Goal: Task Accomplishment & Management: Use online tool/utility

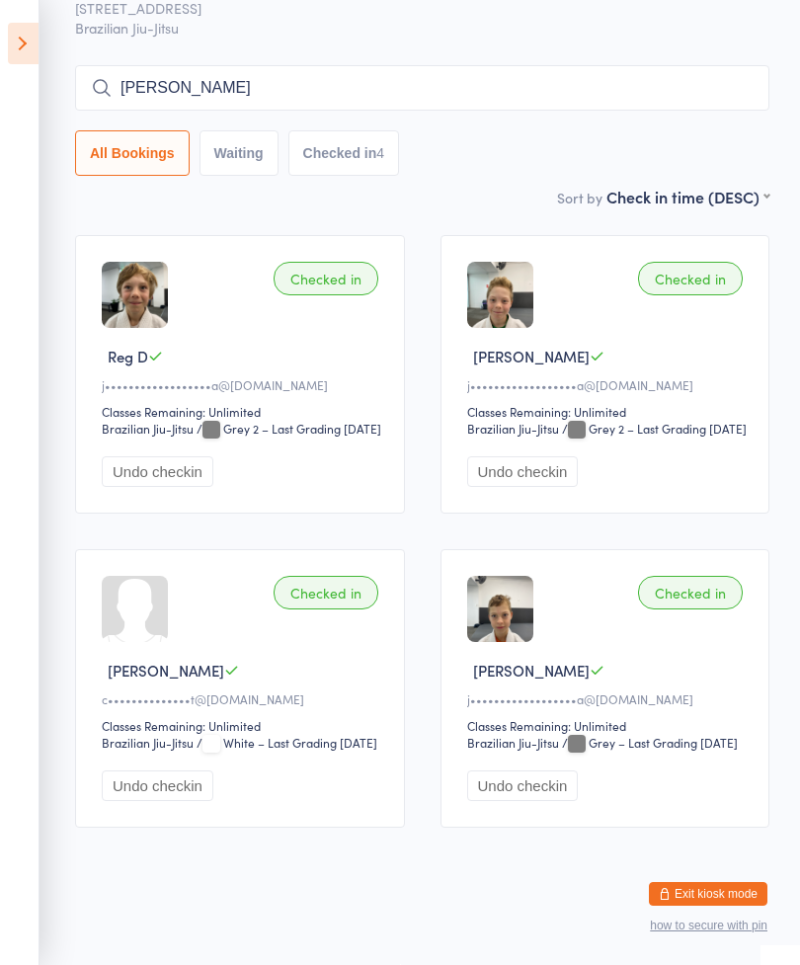
click at [34, 62] on icon at bounding box center [23, 44] width 31 height 42
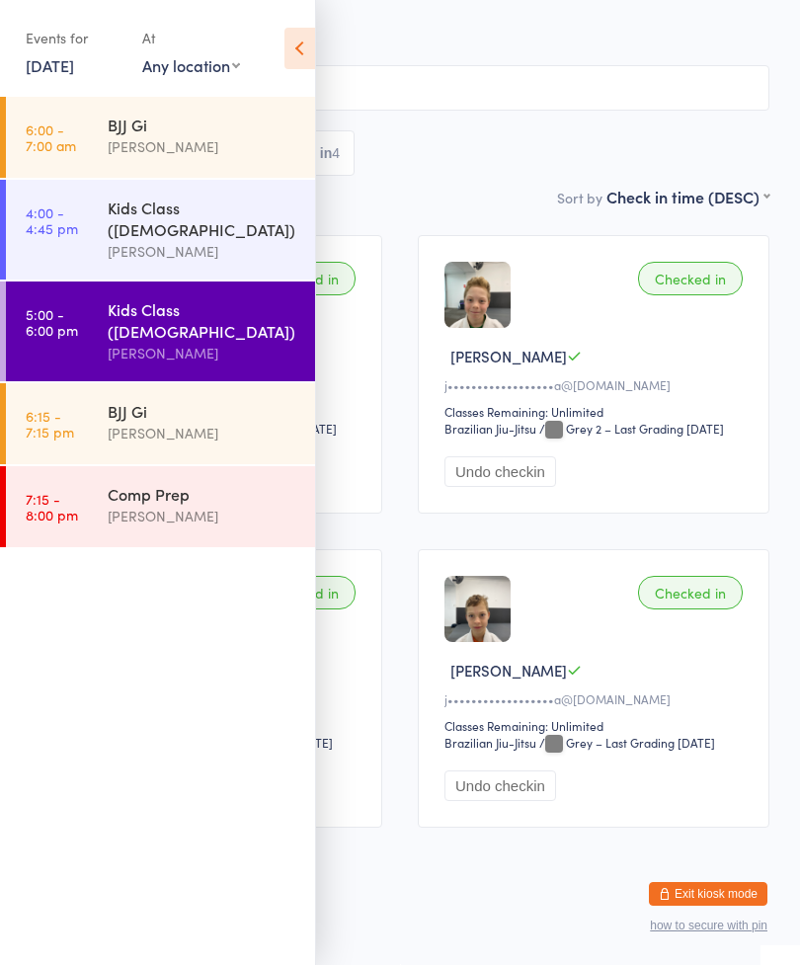
scroll to position [160, 0]
click at [570, 130] on div "All Bookings Waiting Checked in 4" at bounding box center [400, 152] width 739 height 45
click at [280, 50] on div "Events for [DATE] [DATE] [DATE] Sun Mon Tue Wed Thu Fri Sat 36 31 01 02 03 04 0…" at bounding box center [157, 50] width 315 height 100
click at [302, 58] on icon at bounding box center [300, 49] width 31 height 42
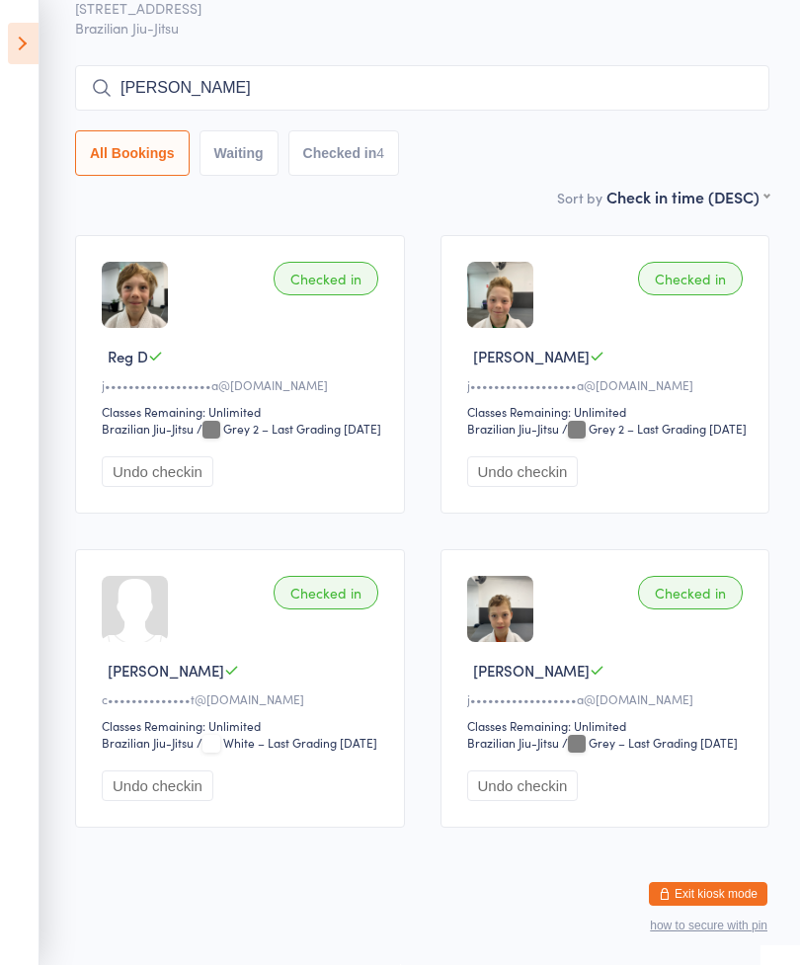
click at [8, 27] on icon at bounding box center [23, 44] width 31 height 42
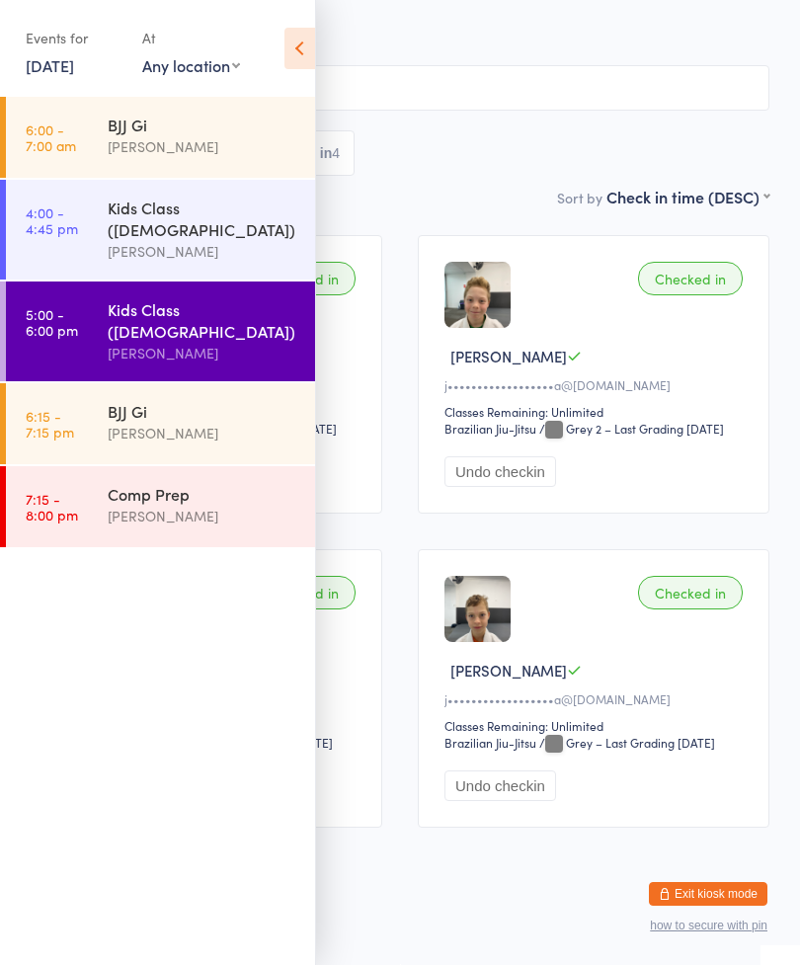
click at [228, 400] on div "BJJ Gi" at bounding box center [203, 411] width 191 height 22
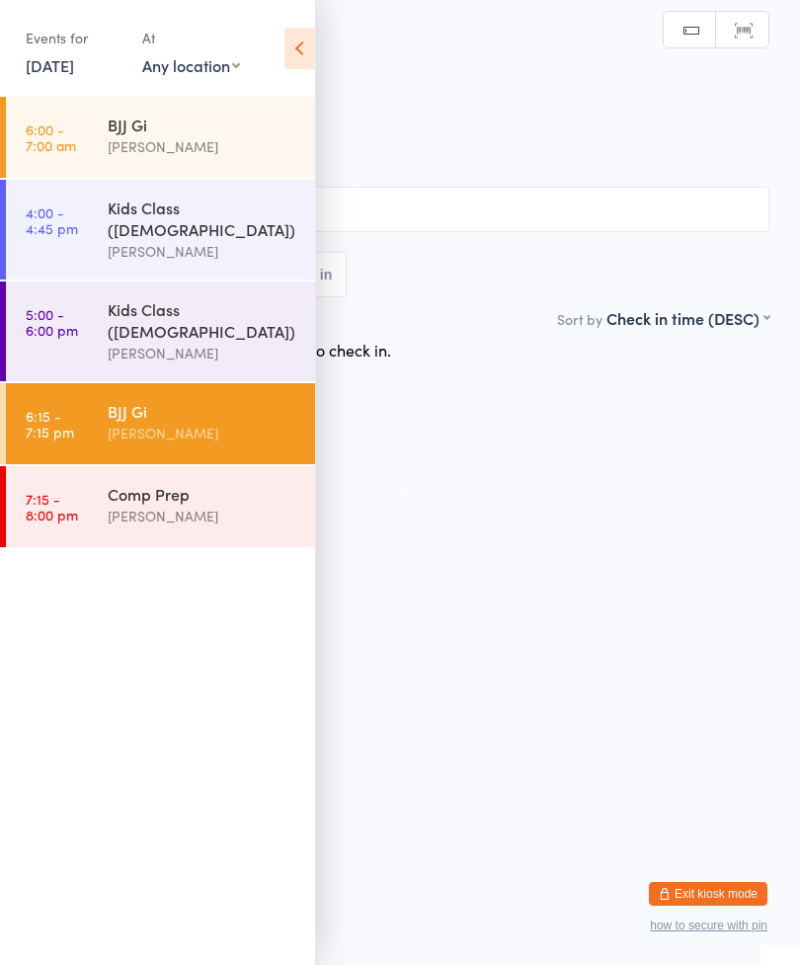
click at [606, 212] on input "search" at bounding box center [400, 209] width 739 height 45
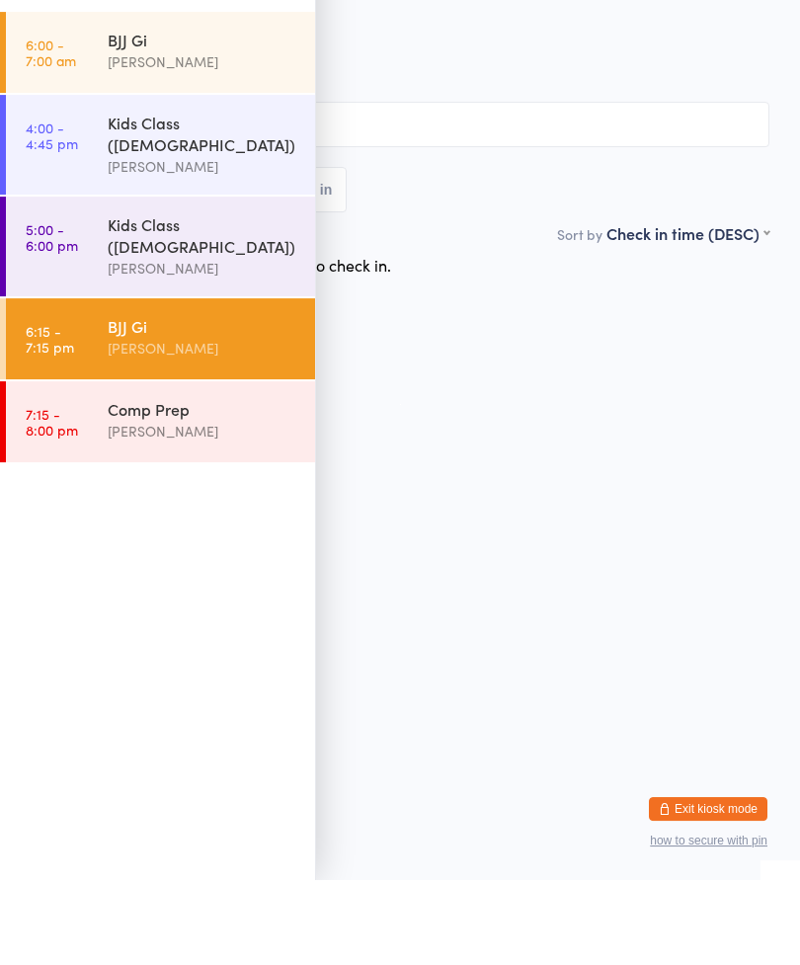
click at [630, 479] on html "You have now entered Kiosk Mode. Members will be able to check themselves in us…" at bounding box center [400, 482] width 800 height 965
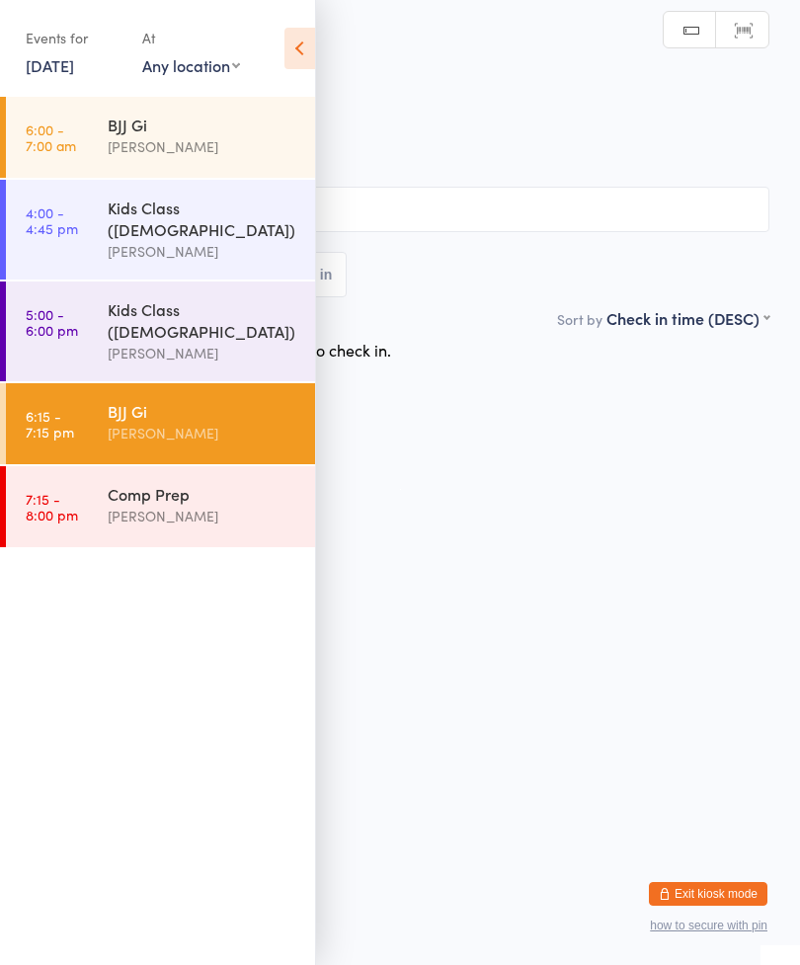
click at [292, 59] on icon at bounding box center [300, 49] width 31 height 42
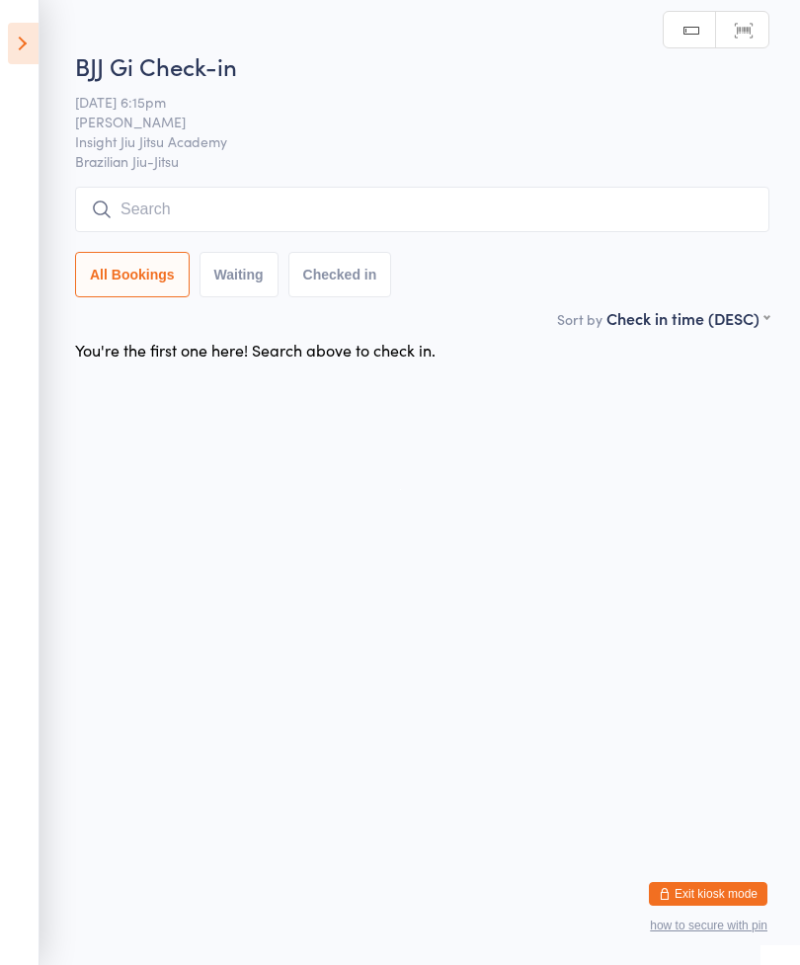
click at [456, 217] on input "search" at bounding box center [422, 209] width 695 height 45
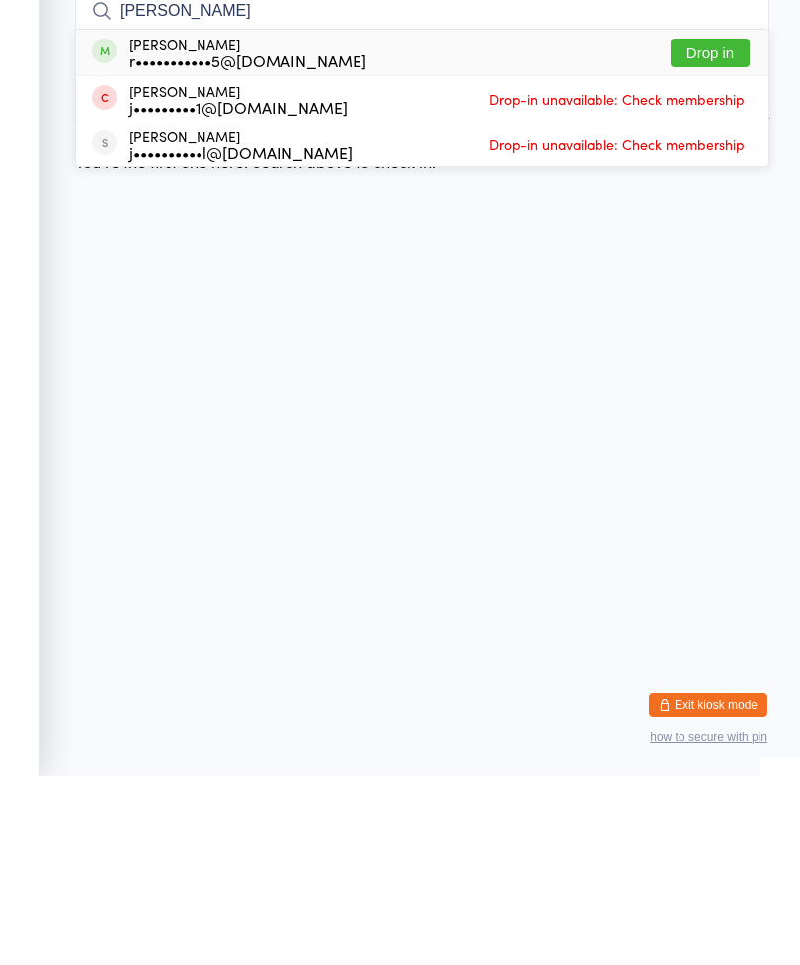
type input "[PERSON_NAME]"
click at [724, 227] on button "Drop in" at bounding box center [710, 241] width 79 height 29
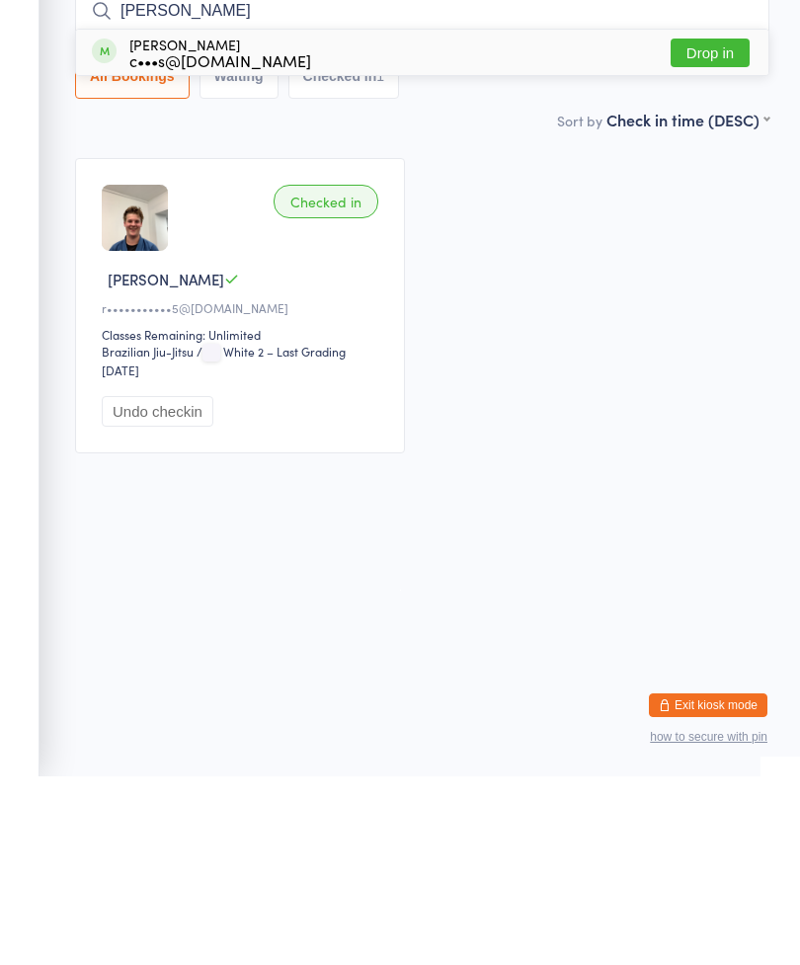
type input "[PERSON_NAME]"
click at [732, 227] on button "Drop in" at bounding box center [710, 241] width 79 height 29
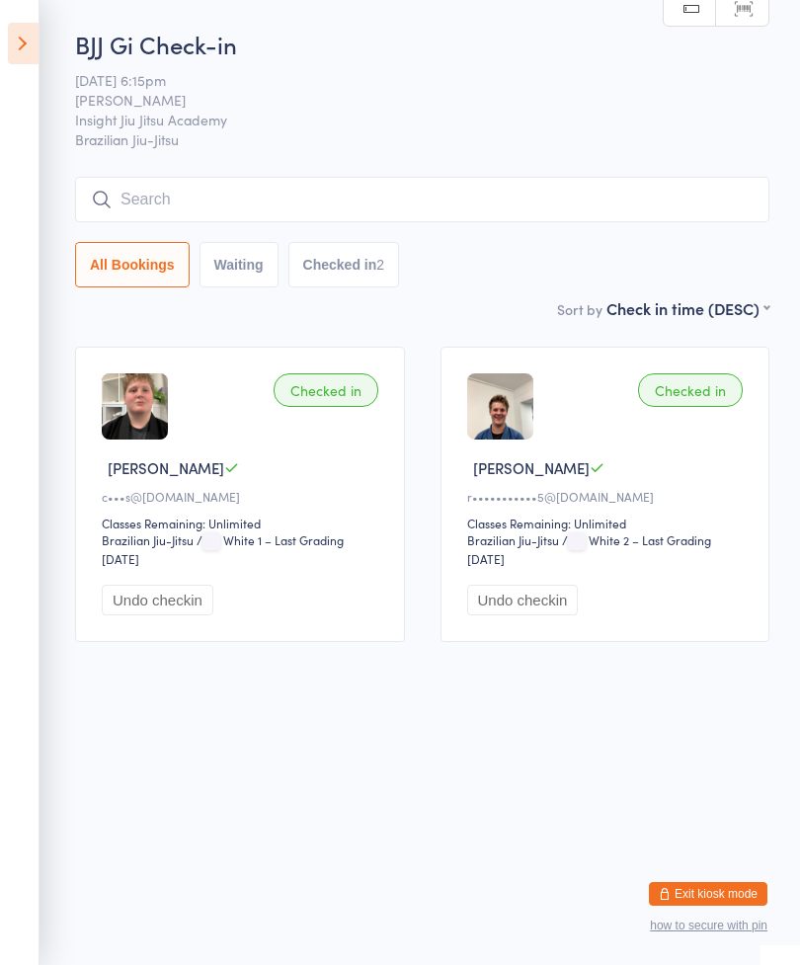
click at [176, 222] on input "search" at bounding box center [422, 199] width 695 height 45
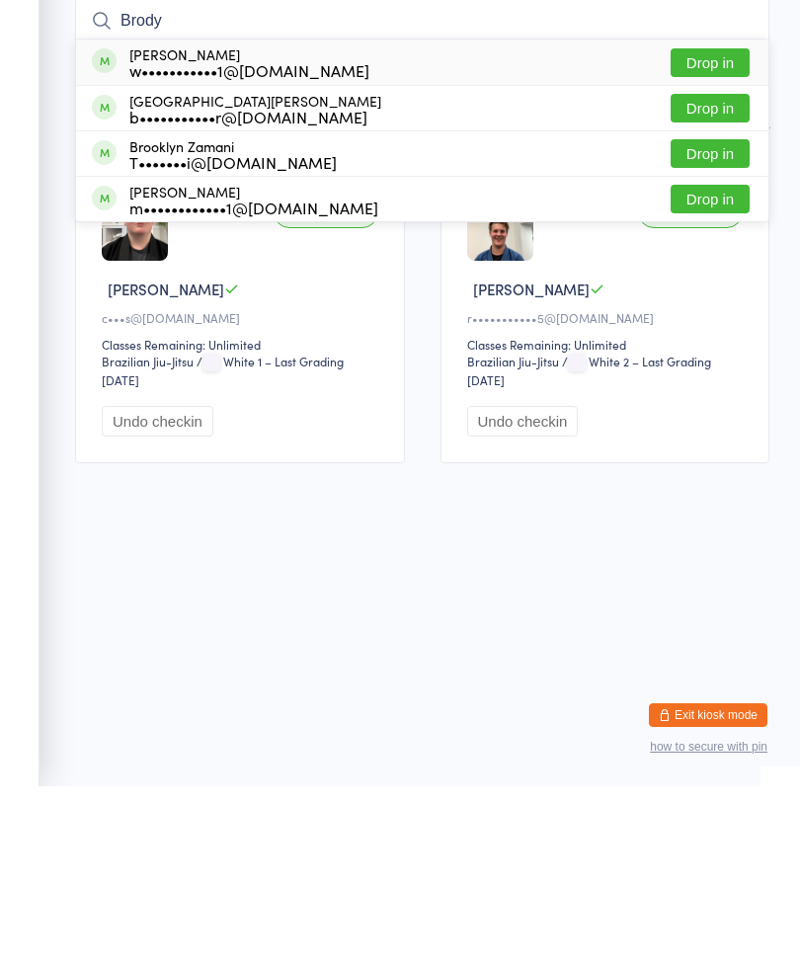
type input "Brody"
click at [716, 227] on button "Drop in" at bounding box center [710, 241] width 79 height 29
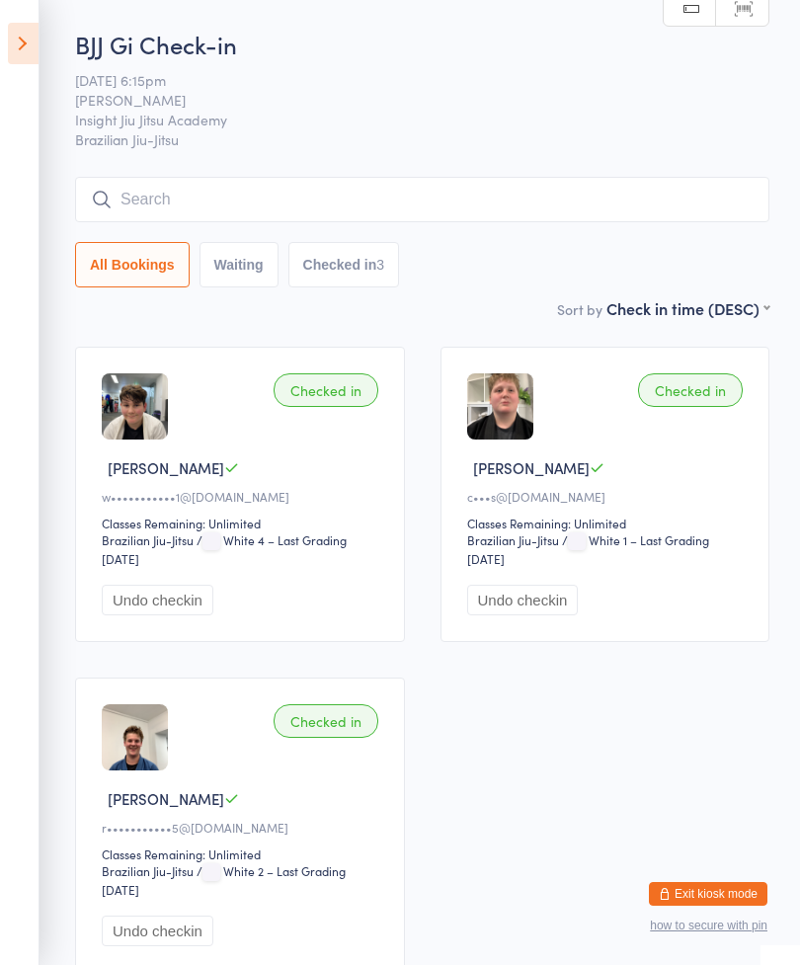
click at [597, 206] on input "search" at bounding box center [422, 199] width 695 height 45
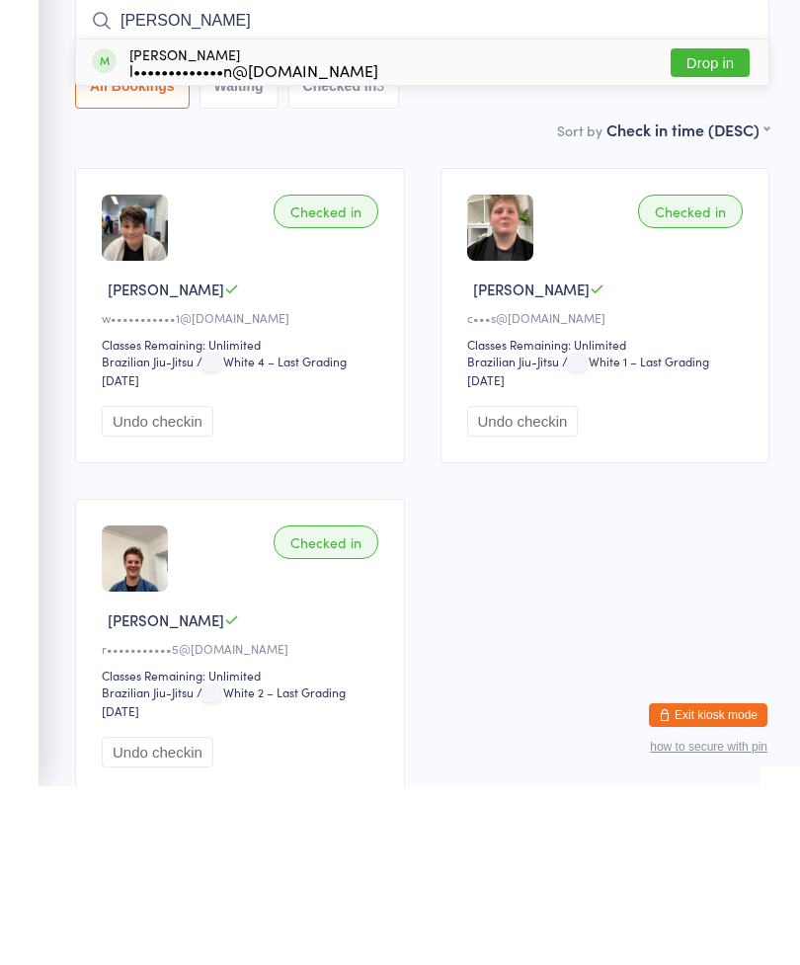
type input "[PERSON_NAME]"
click at [729, 227] on button "Drop in" at bounding box center [710, 241] width 79 height 29
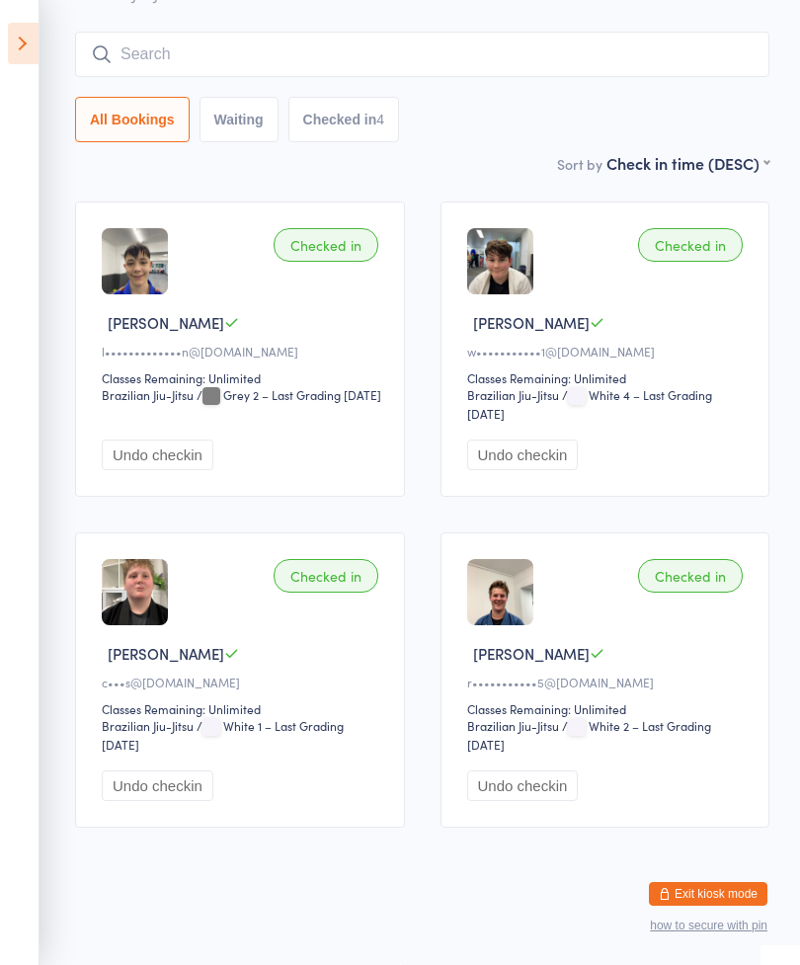
click at [448, 43] on input "search" at bounding box center [422, 54] width 695 height 45
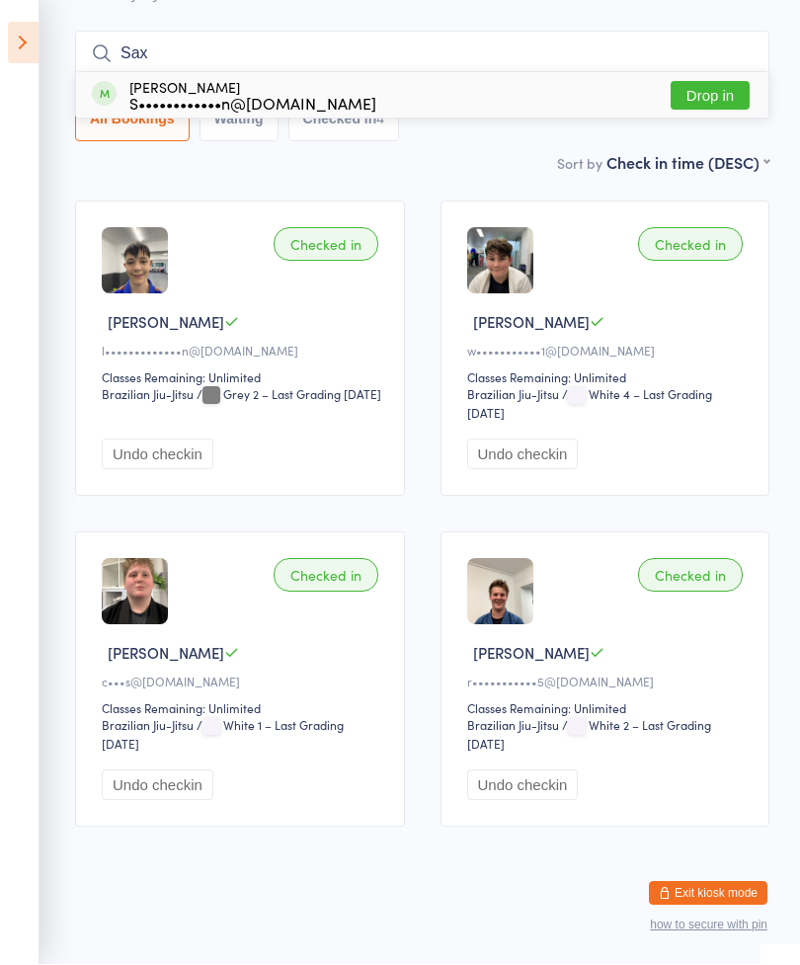
type input "Sax"
click at [712, 82] on button "Drop in" at bounding box center [710, 96] width 79 height 29
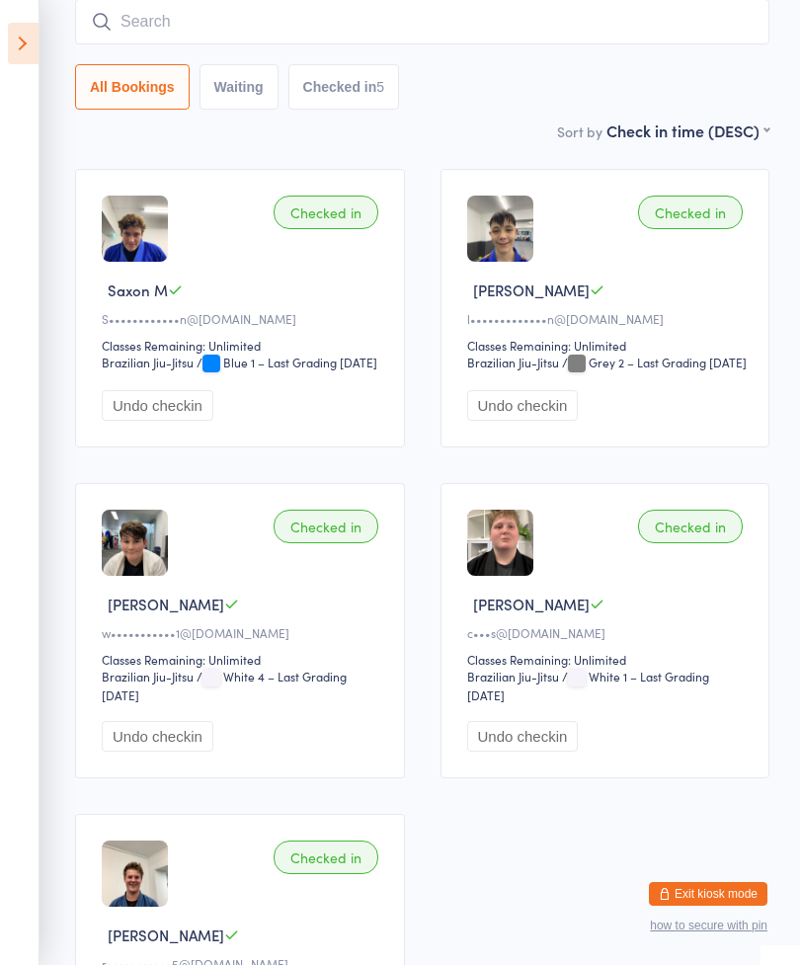
click at [533, 25] on input "search" at bounding box center [422, 21] width 695 height 45
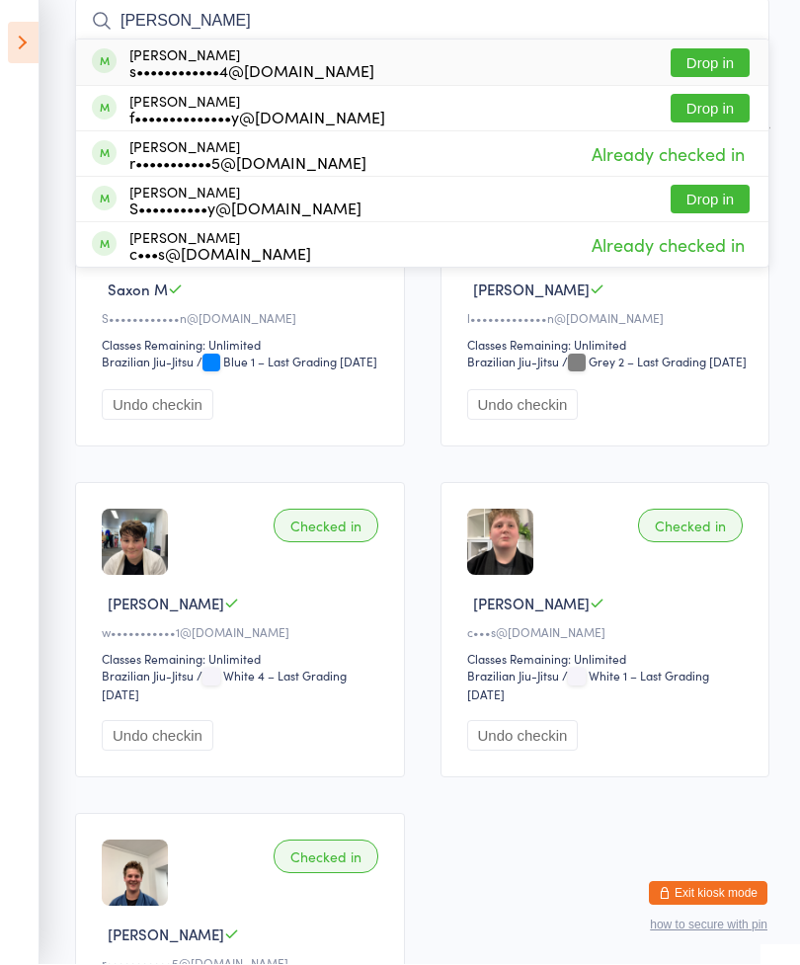
type input "[PERSON_NAME]"
click at [720, 117] on button "Drop in" at bounding box center [710, 109] width 79 height 29
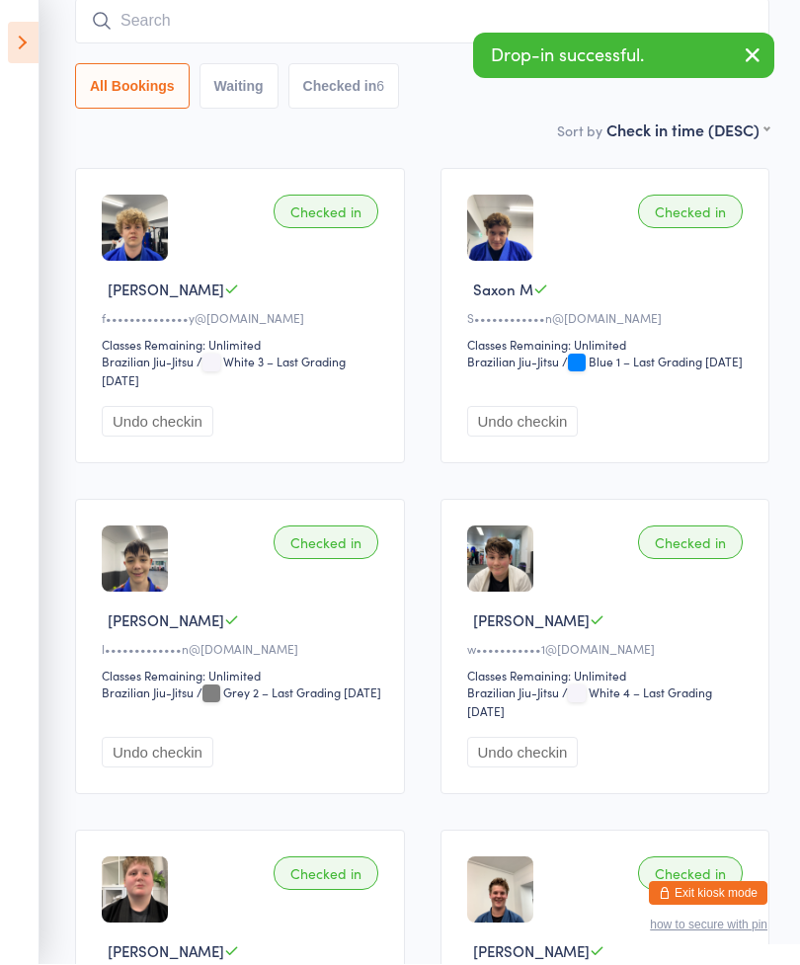
click at [286, 25] on input "search" at bounding box center [422, 21] width 695 height 45
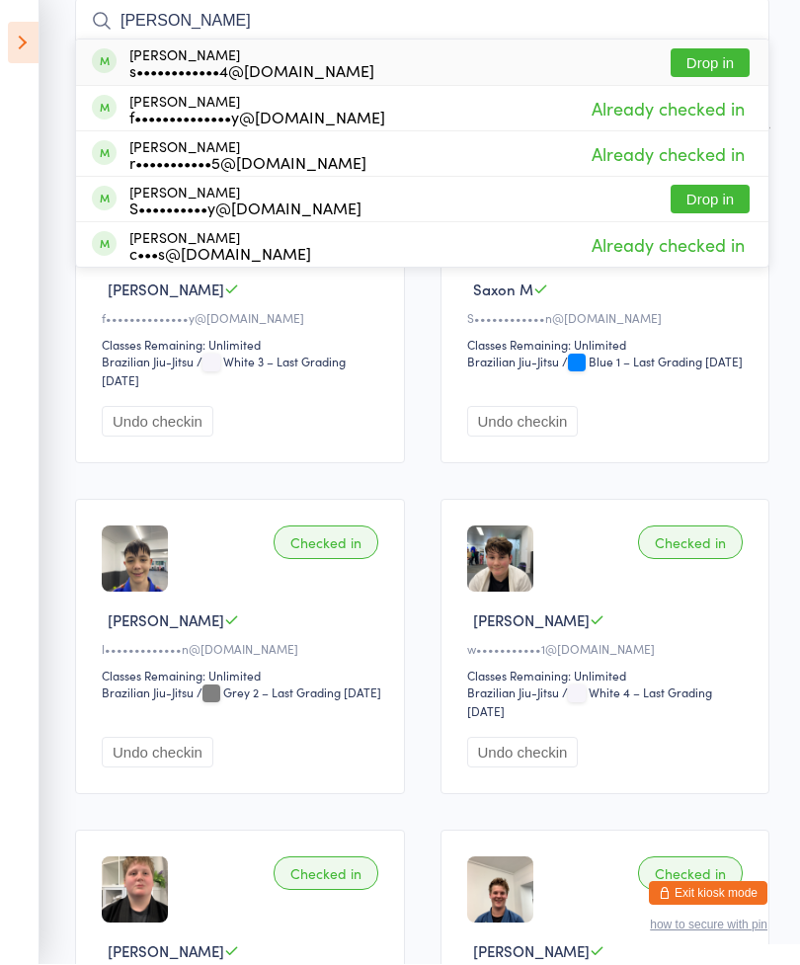
type input "[PERSON_NAME]"
click at [724, 62] on button "Drop in" at bounding box center [710, 63] width 79 height 29
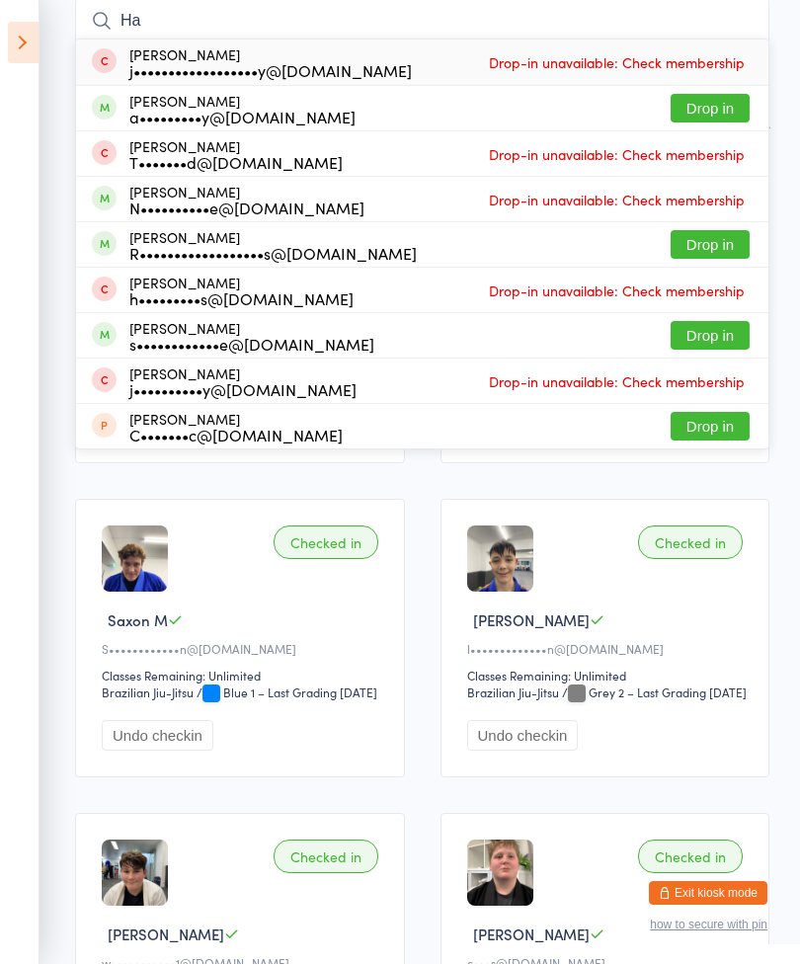
type input "H"
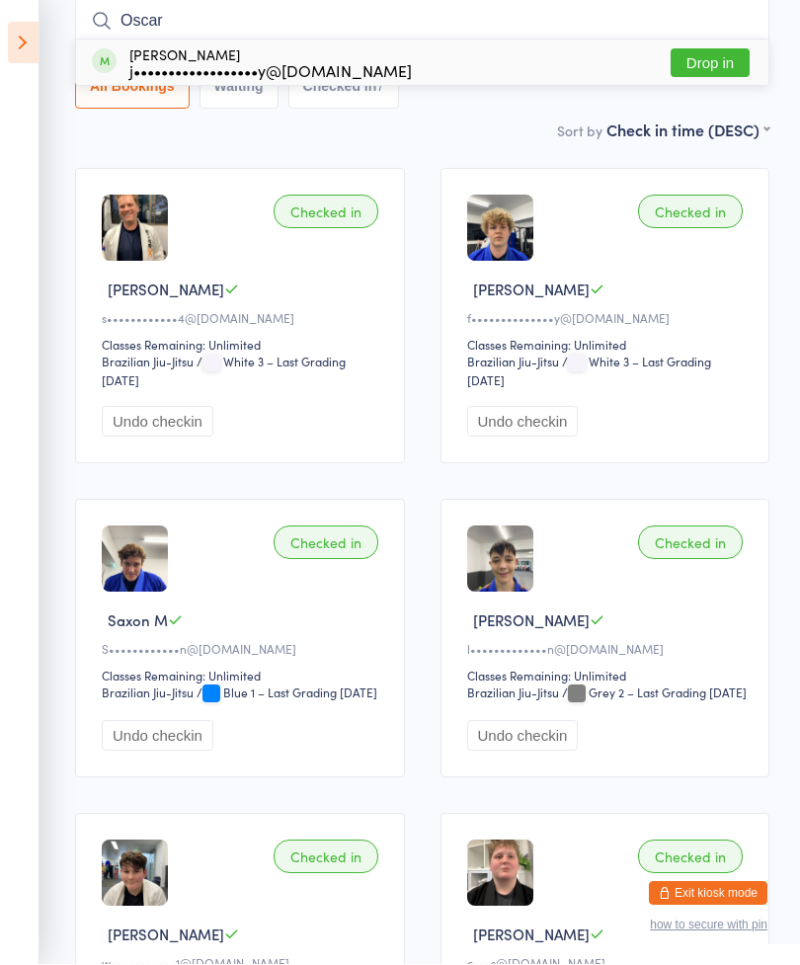
type input "Oscar"
click at [702, 63] on button "Drop in" at bounding box center [710, 63] width 79 height 29
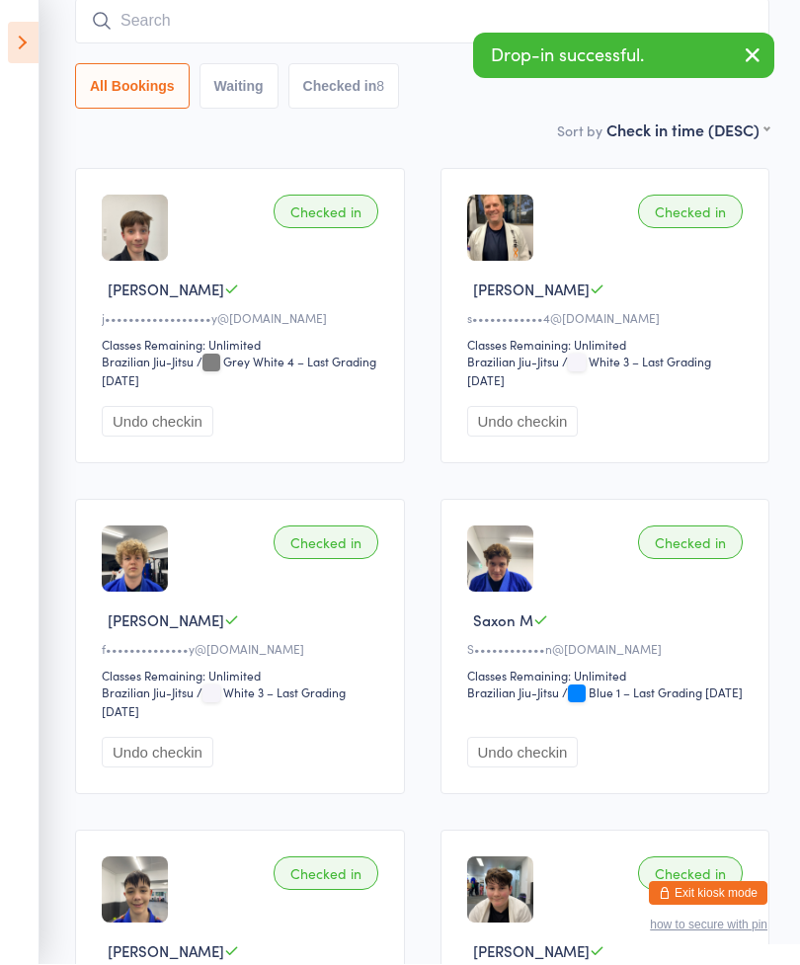
click at [753, 60] on icon "button" at bounding box center [753, 55] width 24 height 25
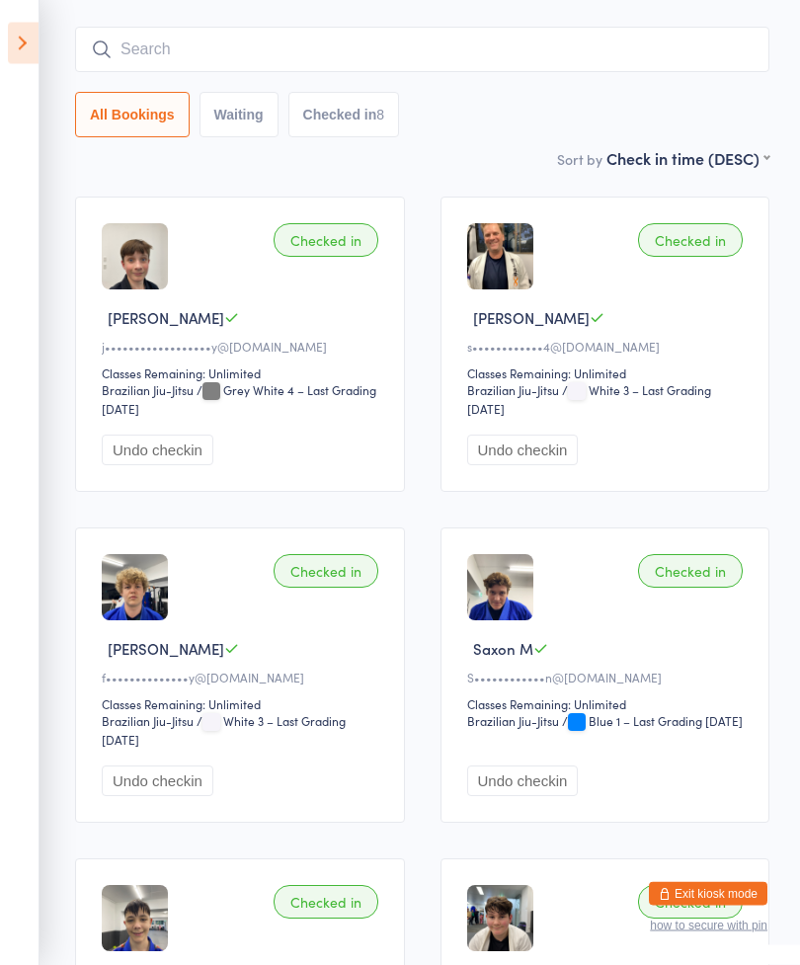
scroll to position [0, 0]
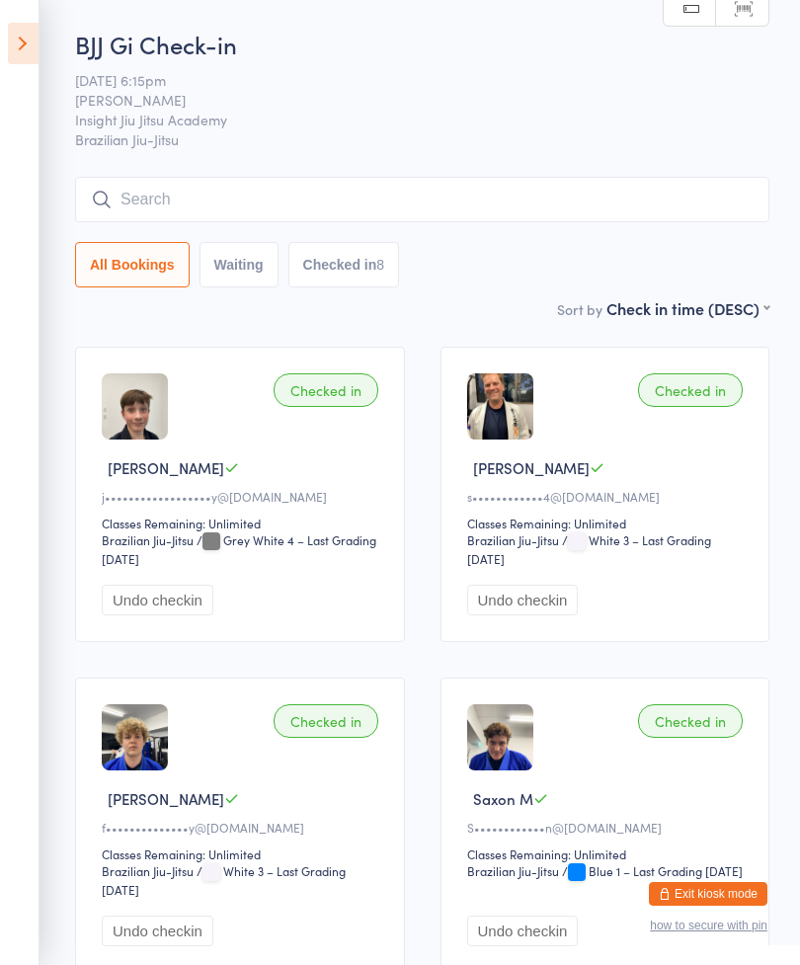
click at [568, 222] on input "search" at bounding box center [422, 199] width 695 height 45
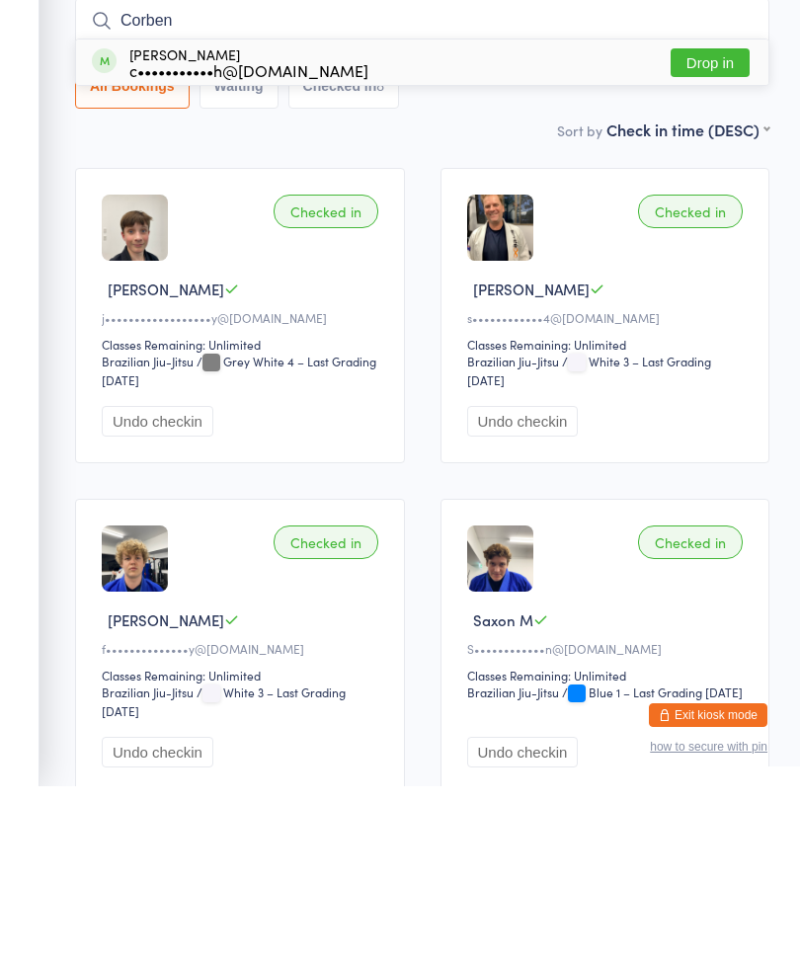
type input "Corben"
click at [605, 218] on div "[PERSON_NAME] c•••••••••••h@[DOMAIN_NAME] Drop in" at bounding box center [422, 240] width 693 height 45
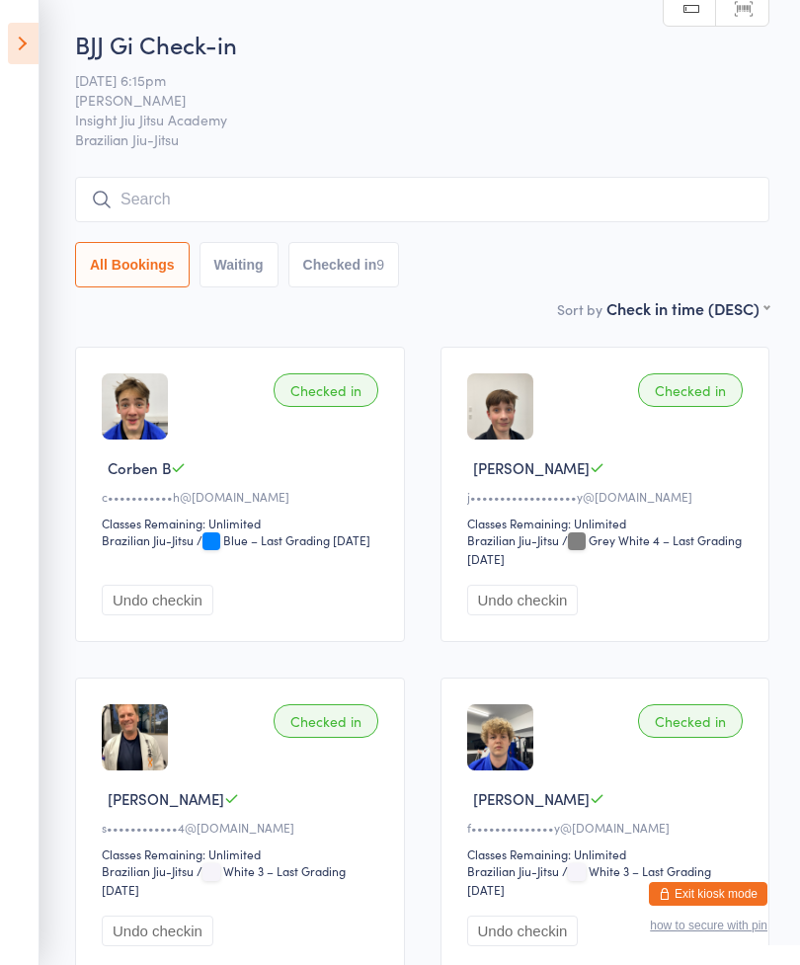
click at [566, 182] on input "search" at bounding box center [422, 199] width 695 height 45
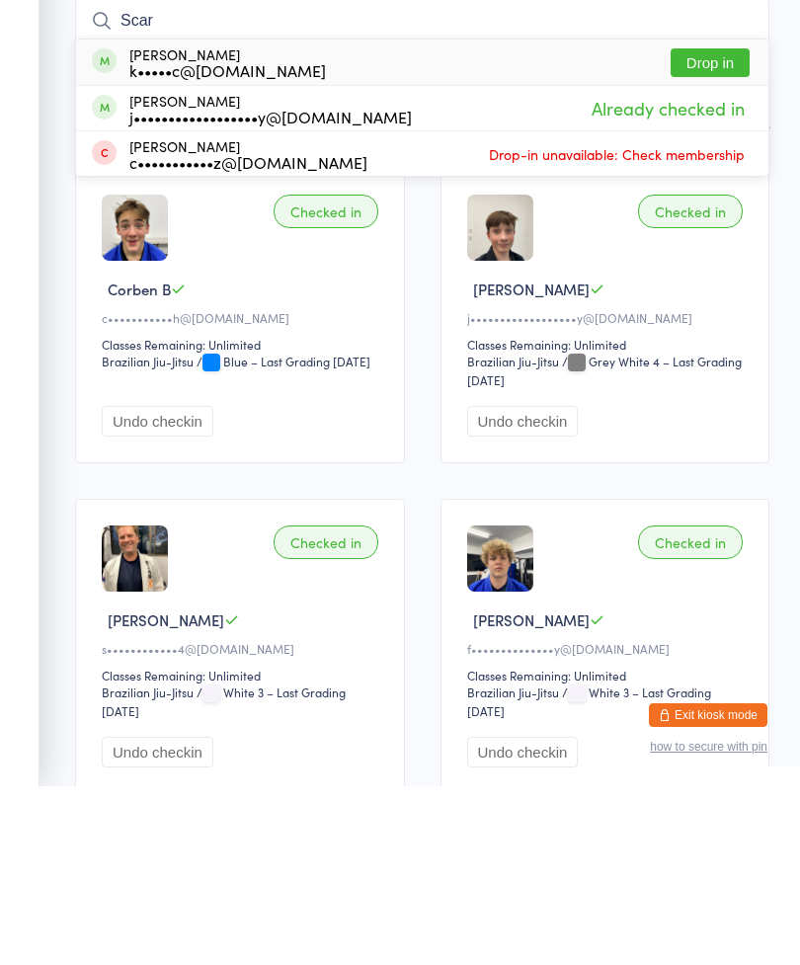
type input "Scar"
click at [712, 227] on button "Drop in" at bounding box center [710, 241] width 79 height 29
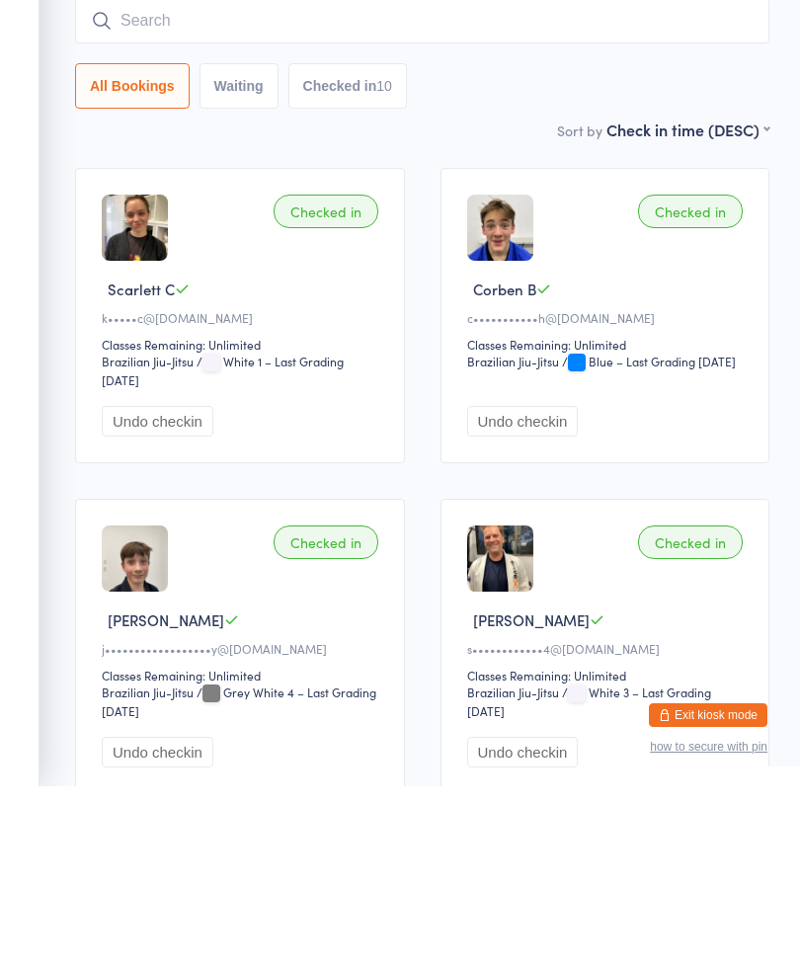
click at [505, 177] on input "search" at bounding box center [422, 199] width 695 height 45
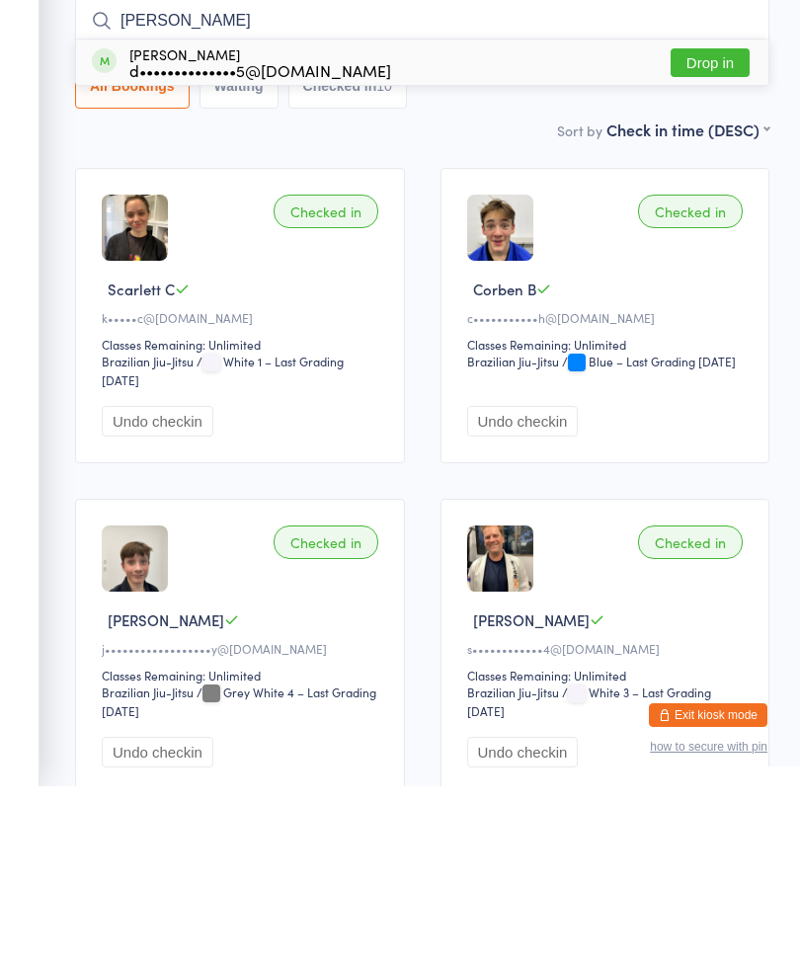
type input "[PERSON_NAME]"
click at [718, 227] on button "Drop in" at bounding box center [710, 241] width 79 height 29
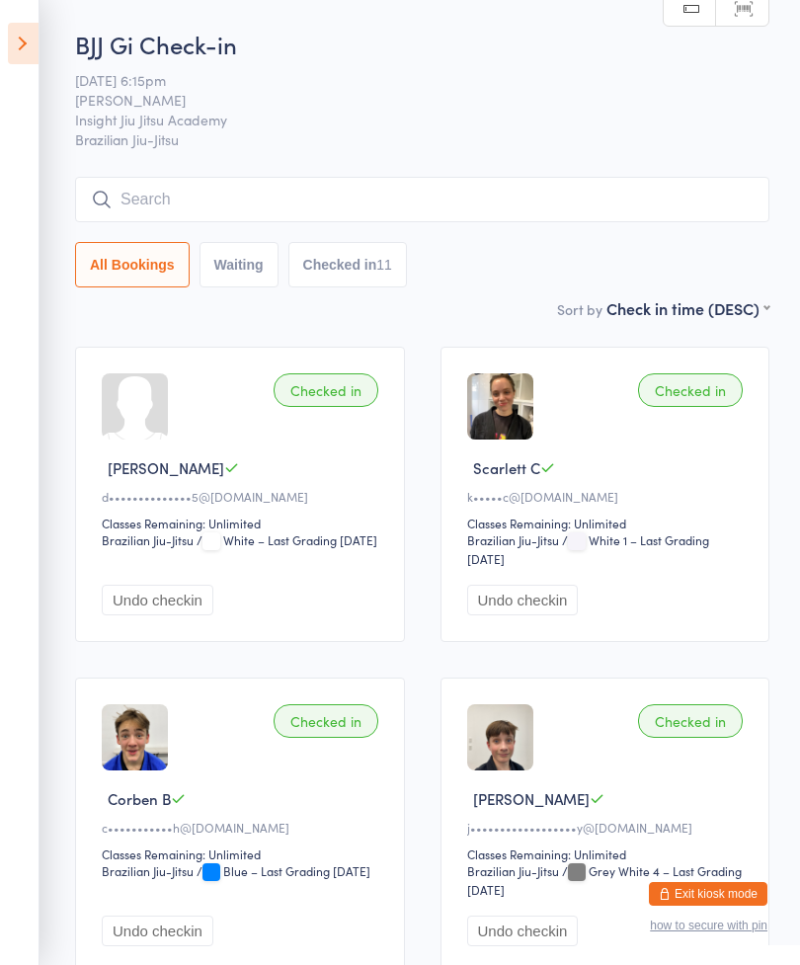
click at [290, 193] on input "search" at bounding box center [422, 199] width 695 height 45
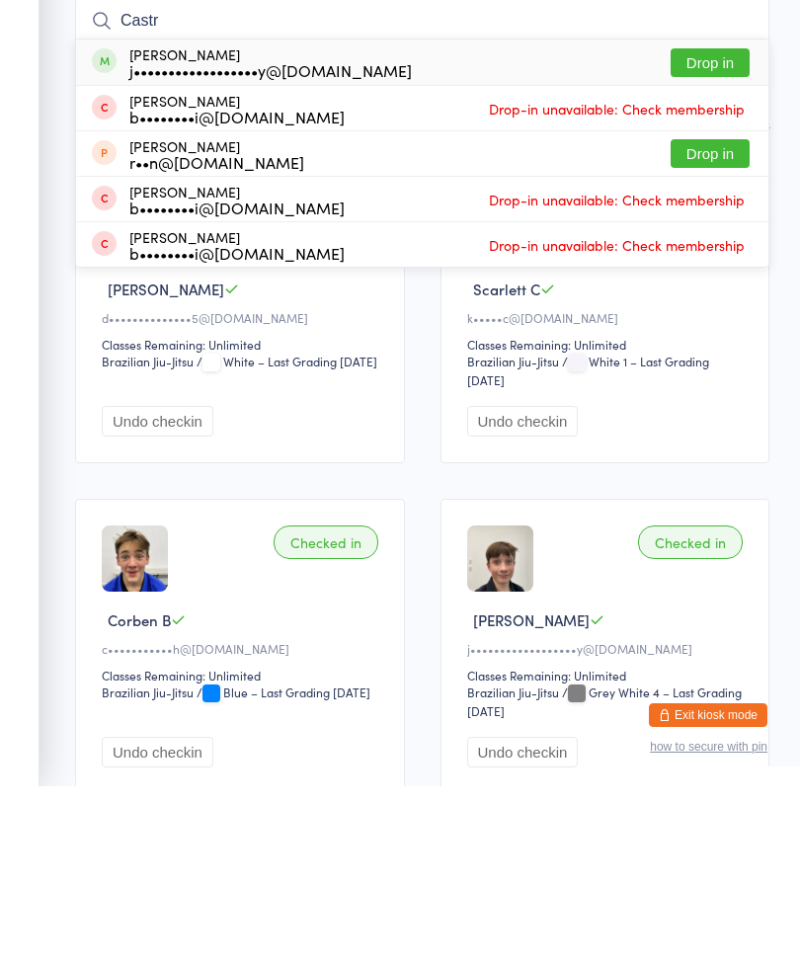
type input "Castr"
click at [729, 227] on button "Drop in" at bounding box center [710, 241] width 79 height 29
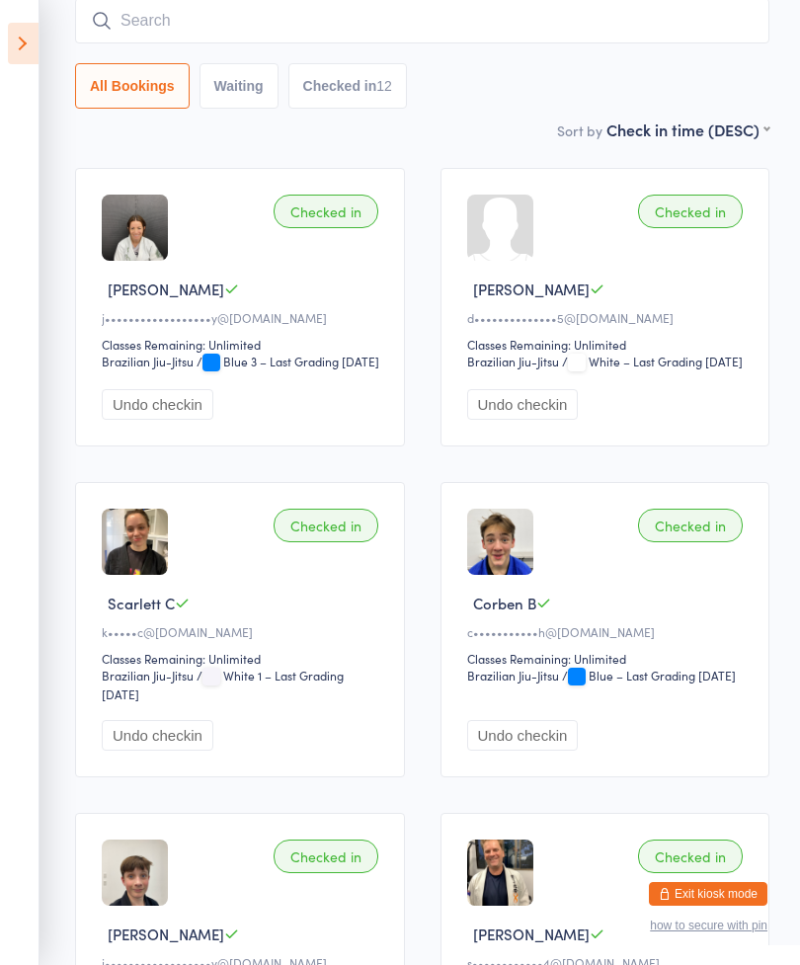
click at [378, 30] on input "search" at bounding box center [422, 20] width 695 height 45
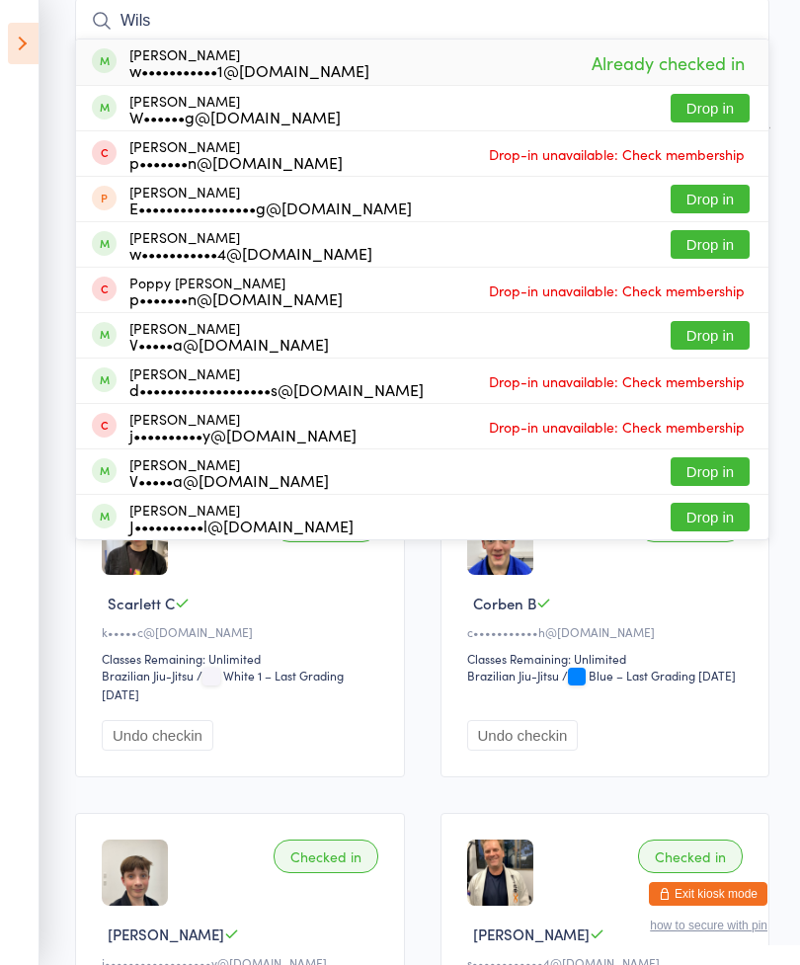
type input "Wils"
click at [716, 109] on button "Drop in" at bounding box center [710, 108] width 79 height 29
